Goal: Navigation & Orientation: Find specific page/section

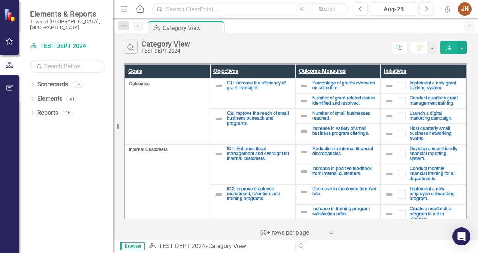
drag, startPoint x: 165, startPoint y: 27, endPoint x: 301, endPoint y: 27, distance: 136.5
click at [301, 27] on div "Scorecard Category View Pin" at bounding box center [303, 27] width 313 height 12
drag, startPoint x: 301, startPoint y: 27, endPoint x: 257, endPoint y: 32, distance: 44.2
click at [257, 32] on div "Scorecard Category View Pin" at bounding box center [303, 27] width 313 height 12
click at [8, 43] on icon "button" at bounding box center [9, 41] width 7 height 7
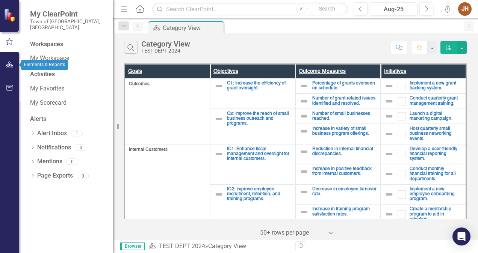
click at [9, 66] on icon "button" at bounding box center [10, 65] width 8 height 6
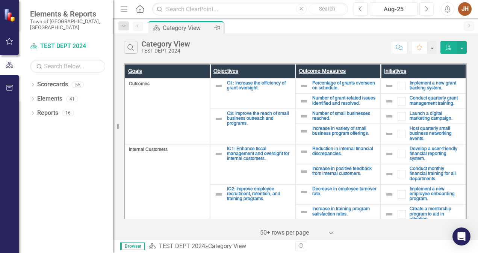
click at [186, 29] on div "Category View" at bounding box center [188, 27] width 50 height 9
drag, startPoint x: 186, startPoint y: 29, endPoint x: 170, endPoint y: 27, distance: 15.6
click at [170, 27] on div "Category View" at bounding box center [188, 27] width 50 height 9
click at [8, 41] on icon "button" at bounding box center [10, 41] width 8 height 6
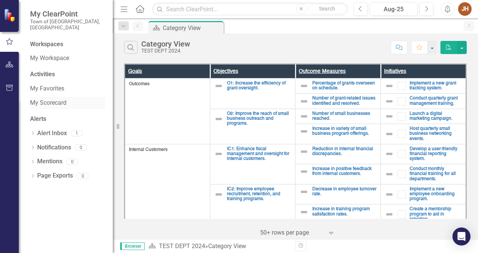
click at [45, 99] on link "My Scorecard" at bounding box center [67, 103] width 75 height 9
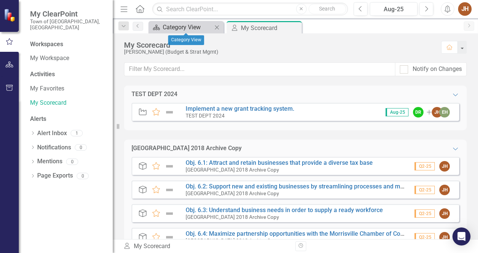
click at [192, 29] on div "Category View" at bounding box center [188, 27] width 50 height 9
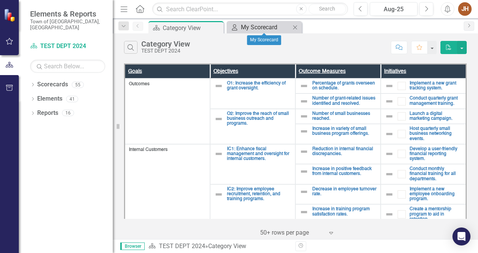
click at [254, 24] on div "My Scorecard" at bounding box center [266, 27] width 50 height 9
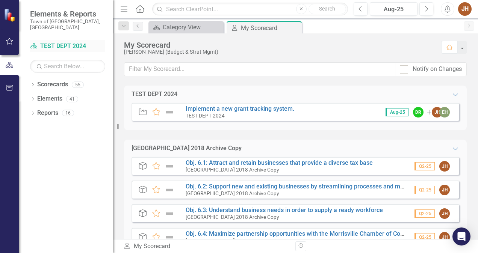
click at [44, 42] on link "Scorecard TEST DEPT 2024" at bounding box center [67, 46] width 75 height 9
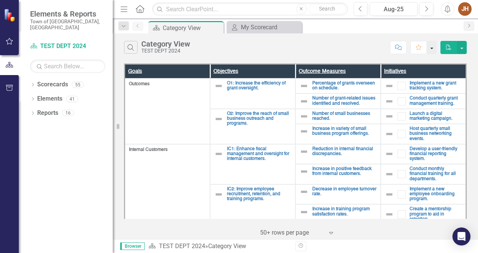
click at [434, 49] on button "button" at bounding box center [432, 47] width 10 height 13
click at [333, 47] on div "Search Category View TEST DEPT 2024" at bounding box center [255, 47] width 263 height 13
click at [8, 42] on icon "button" at bounding box center [10, 41] width 8 height 6
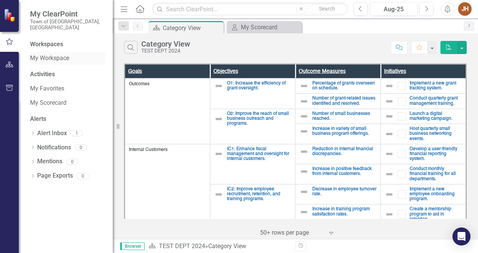
click at [50, 54] on link "My Workspace" at bounding box center [67, 58] width 75 height 9
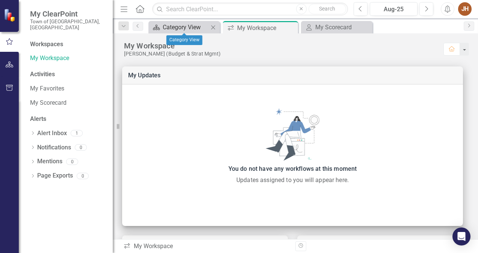
click at [190, 26] on div "Category View" at bounding box center [186, 27] width 46 height 9
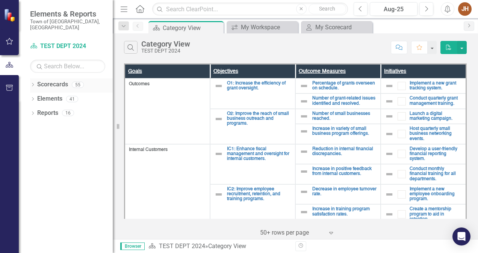
click at [56, 82] on link "Scorecards" at bounding box center [52, 84] width 31 height 9
click at [33, 83] on icon "Dropdown" at bounding box center [32, 85] width 5 height 4
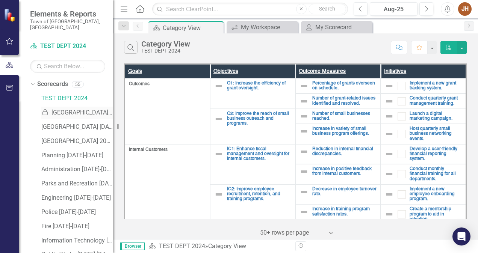
scroll to position [0, 0]
click at [65, 137] on link "[GEOGRAPHIC_DATA] 2025" at bounding box center [76, 141] width 71 height 9
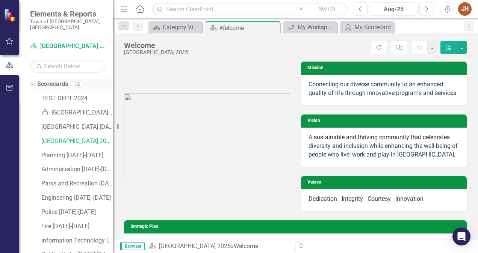
click at [35, 82] on div "Dropdown" at bounding box center [31, 84] width 6 height 5
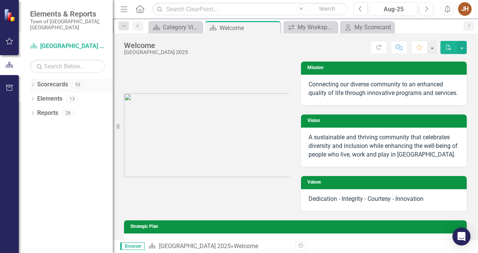
click at [33, 83] on icon "Dropdown" at bounding box center [32, 85] width 5 height 4
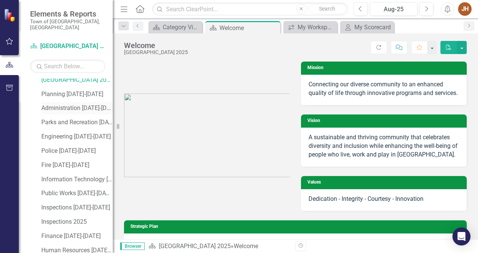
scroll to position [62, 0]
click at [72, 105] on link "Administration [DATE]-[DATE]" at bounding box center [76, 108] width 71 height 9
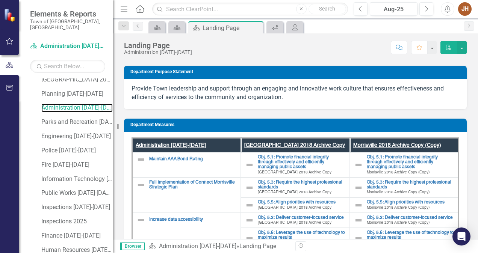
scroll to position [46, 0]
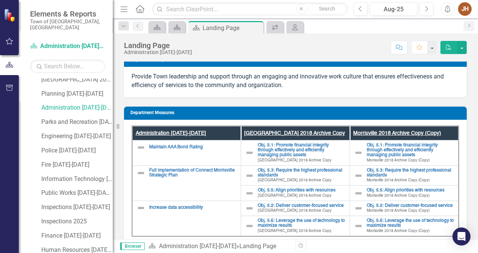
click at [466, 11] on div "JH" at bounding box center [465, 9] width 14 height 14
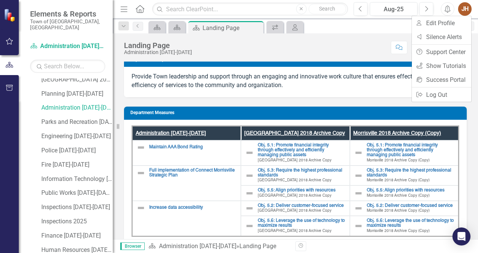
click at [353, 43] on div "Score: N/A Aug-25 Completed Comment Favorite PDF" at bounding box center [331, 47] width 271 height 13
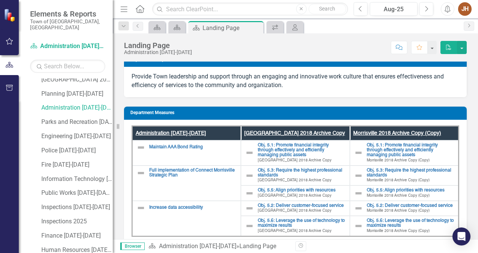
click at [462, 8] on div "JH" at bounding box center [465, 9] width 14 height 14
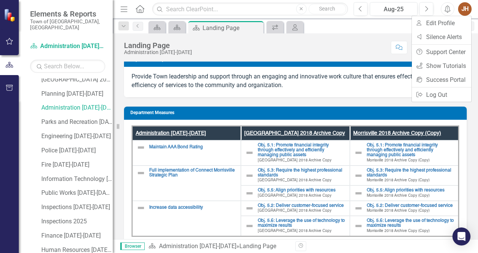
click at [359, 45] on div "Score: N/A Aug-25 Completed Comment Favorite PDF" at bounding box center [331, 47] width 271 height 13
